Goal: Information Seeking & Learning: Learn about a topic

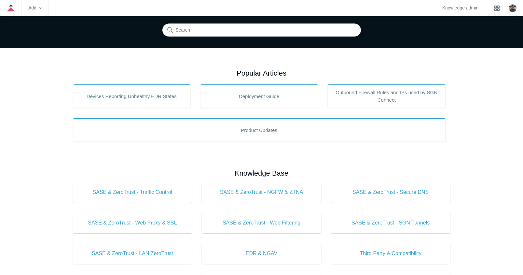
scroll to position [98, 0]
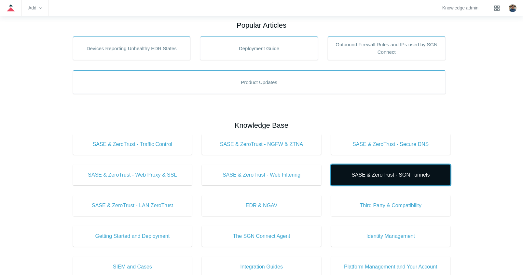
click at [364, 178] on span "SASE & ZeroTrust - SGN Tunnels" at bounding box center [391, 175] width 100 height 8
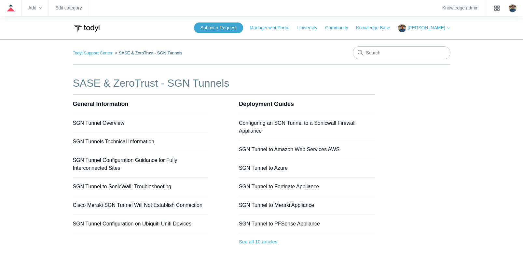
click at [111, 140] on link "SGN Tunnels Technical Information" at bounding box center [114, 142] width 82 height 6
